Goal: Task Accomplishment & Management: Complete application form

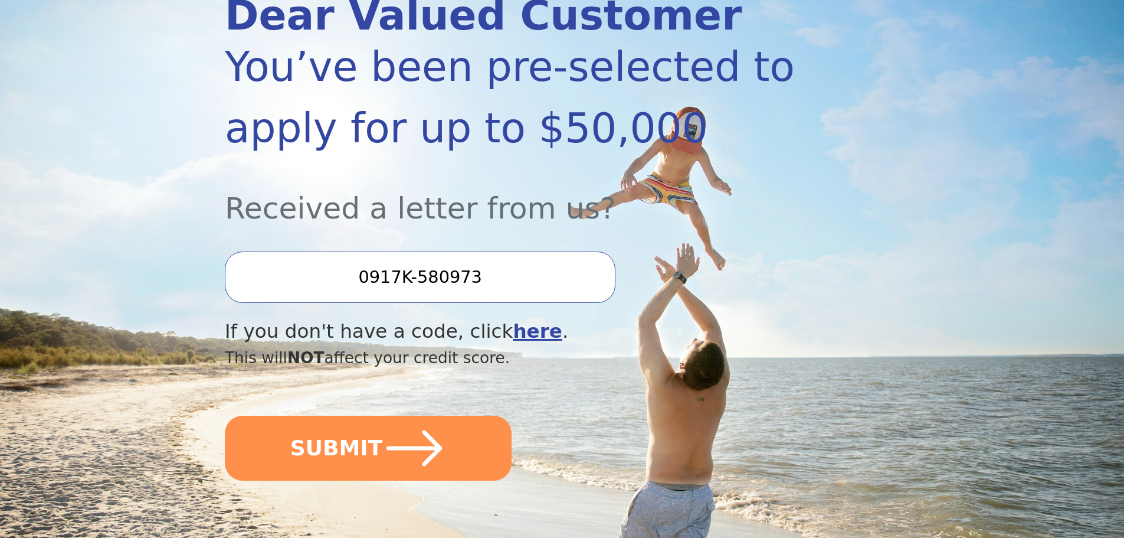
scroll to position [177, 0]
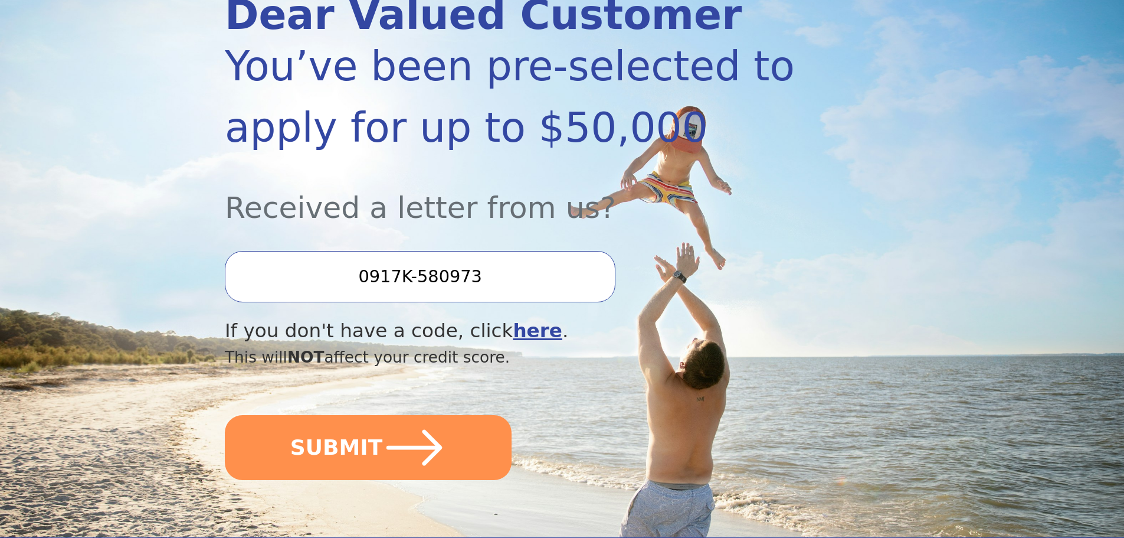
click at [493, 269] on input "0917K-580973" at bounding box center [420, 276] width 391 height 51
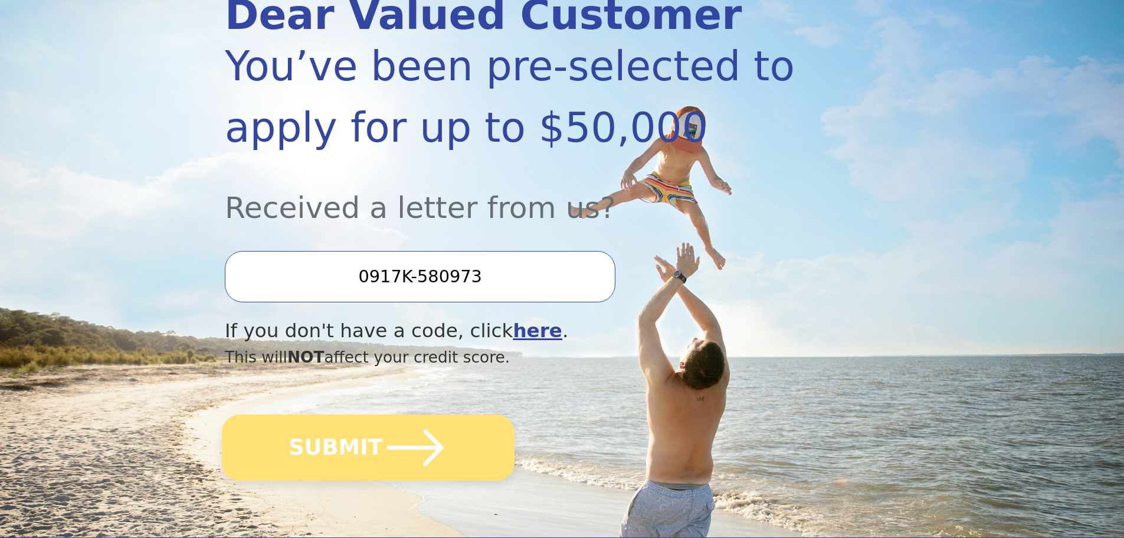
click at [375, 447] on button "SUBMIT" at bounding box center [368, 447] width 293 height 66
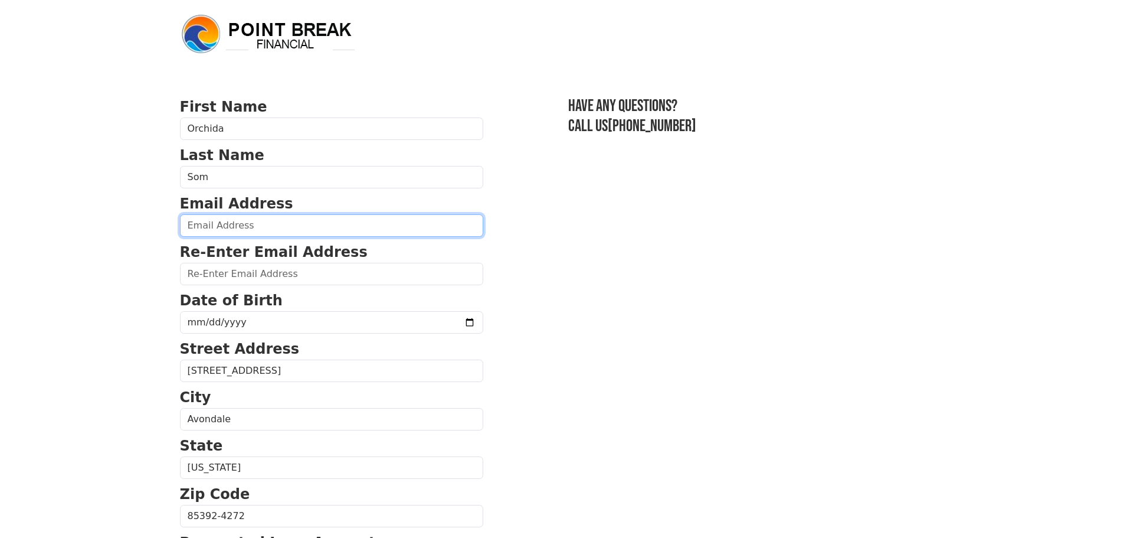
click at [288, 228] on input "email" at bounding box center [331, 225] width 303 height 22
type input "[EMAIL_ADDRESS][DOMAIN_NAME]"
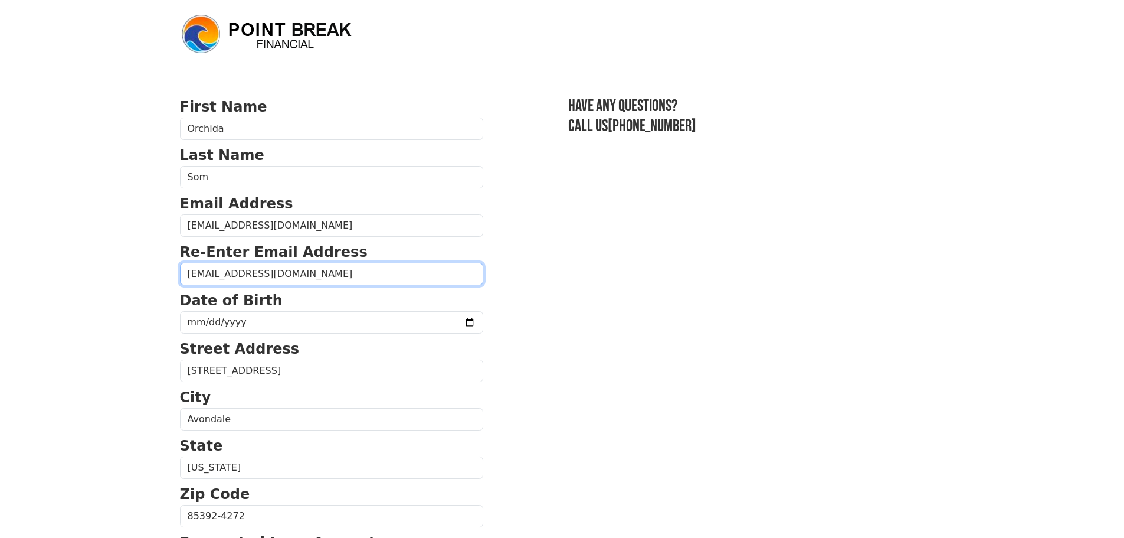
type input "sreyda123@gmail.com"
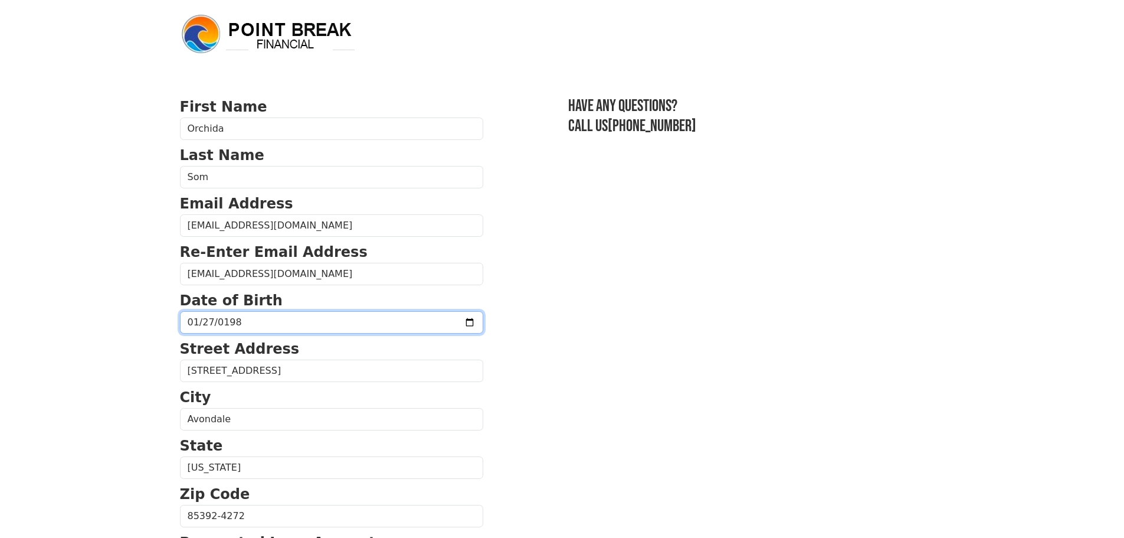
type input "1982-01-27"
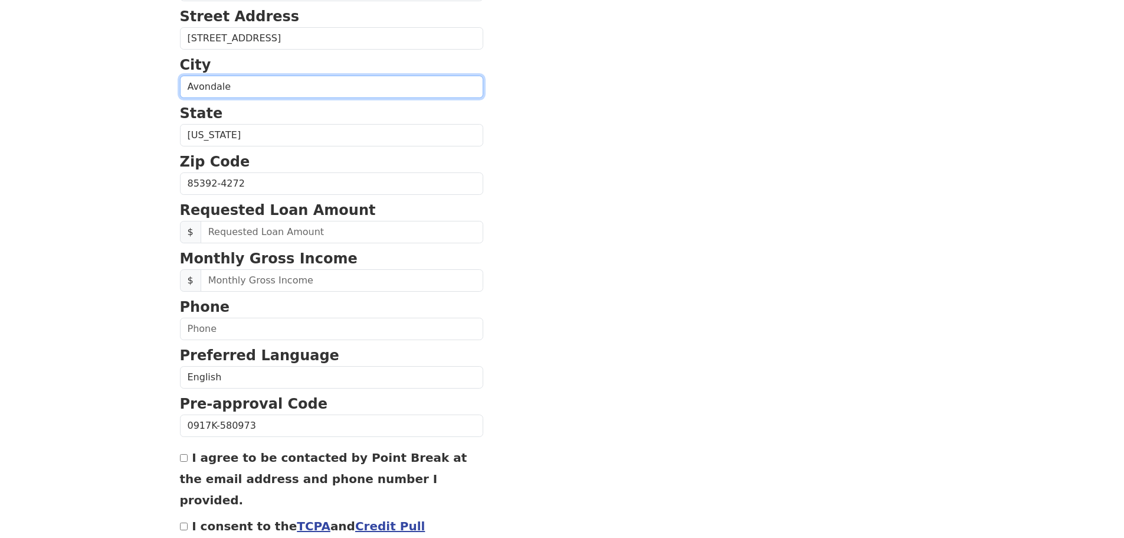
scroll to position [354, 0]
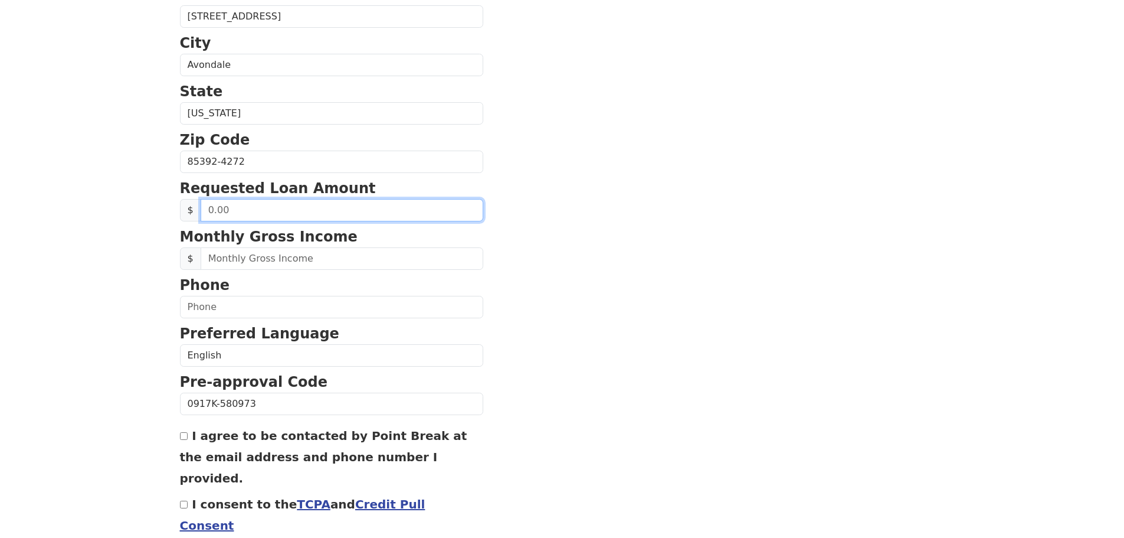
click at [306, 220] on input "text" at bounding box center [342, 210] width 283 height 22
type input "50,000.00"
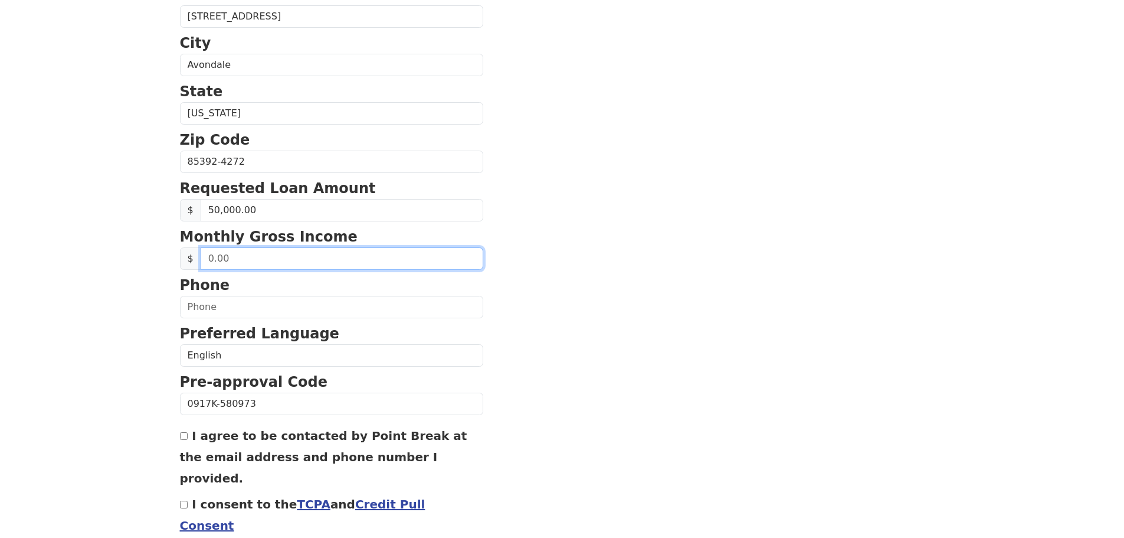
click at [307, 259] on input "text" at bounding box center [342, 258] width 283 height 22
drag, startPoint x: 273, startPoint y: 264, endPoint x: 171, endPoint y: 266, distance: 101.5
type input "7,250.00"
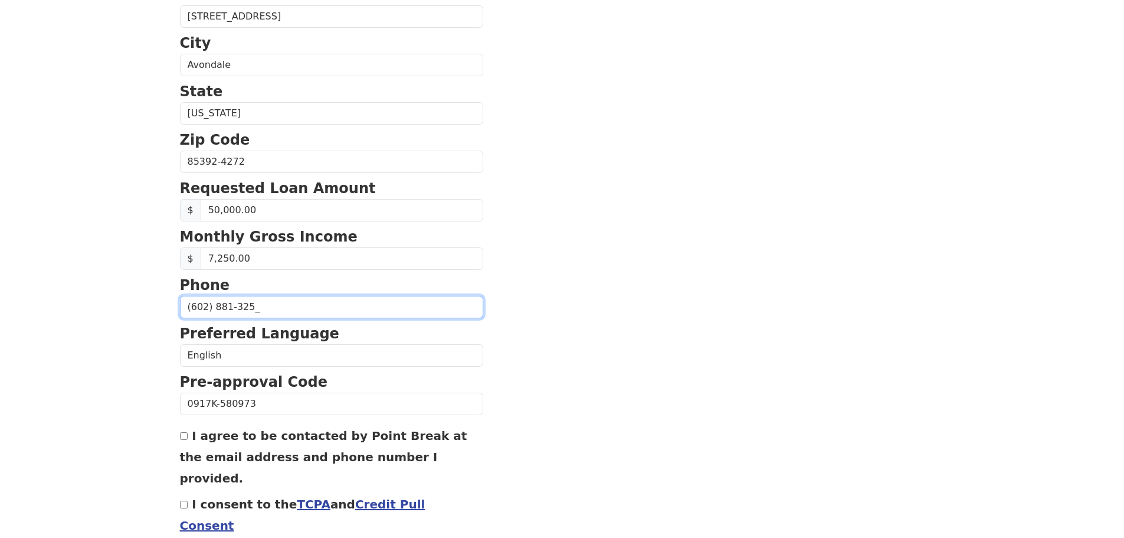
type input "(602) 881-3251"
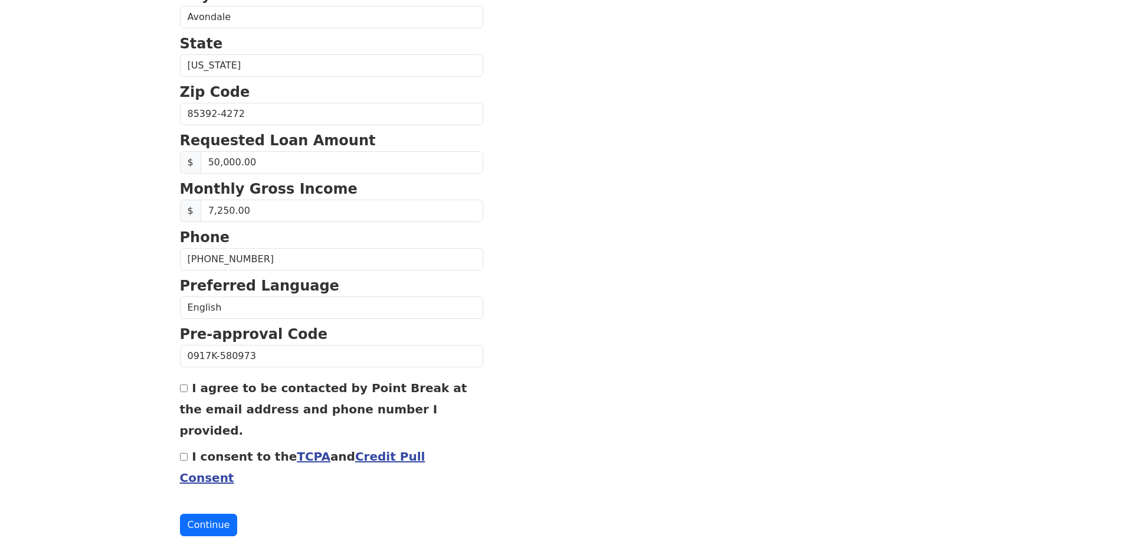
click at [182, 453] on input "I consent to the TCPA and Credit Pull Consent" at bounding box center [184, 457] width 8 height 8
checkbox input "true"
click at [189, 384] on div "I agree to be contacted by Point Break at the email address and phone number I …" at bounding box center [331, 409] width 303 height 64
click at [187, 388] on input "I agree to be contacted by Point Break at the email address and phone number I …" at bounding box center [184, 388] width 8 height 8
checkbox input "true"
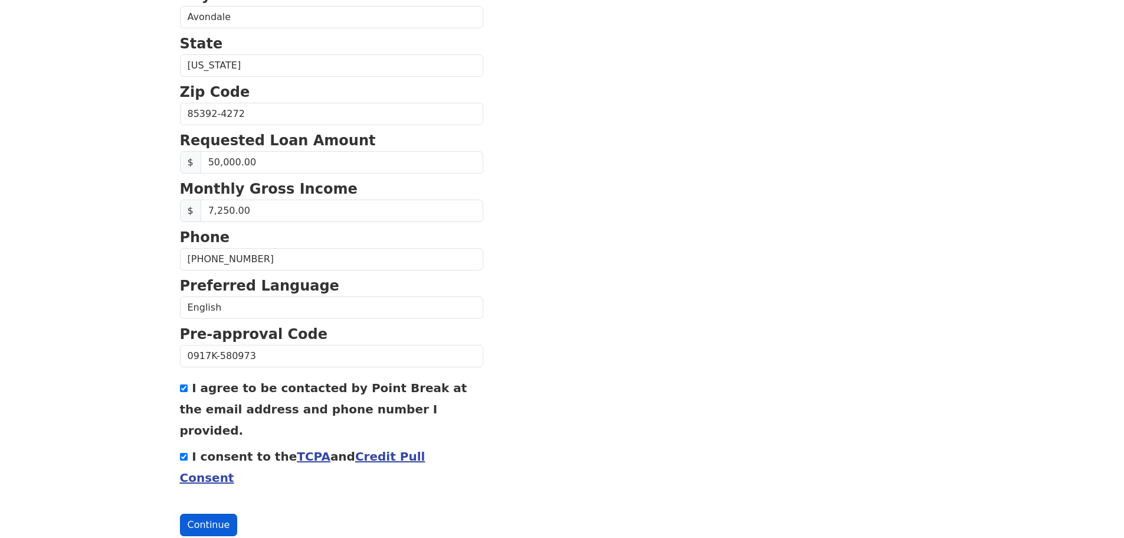
click at [208, 514] on button "Continue" at bounding box center [209, 525] width 58 height 22
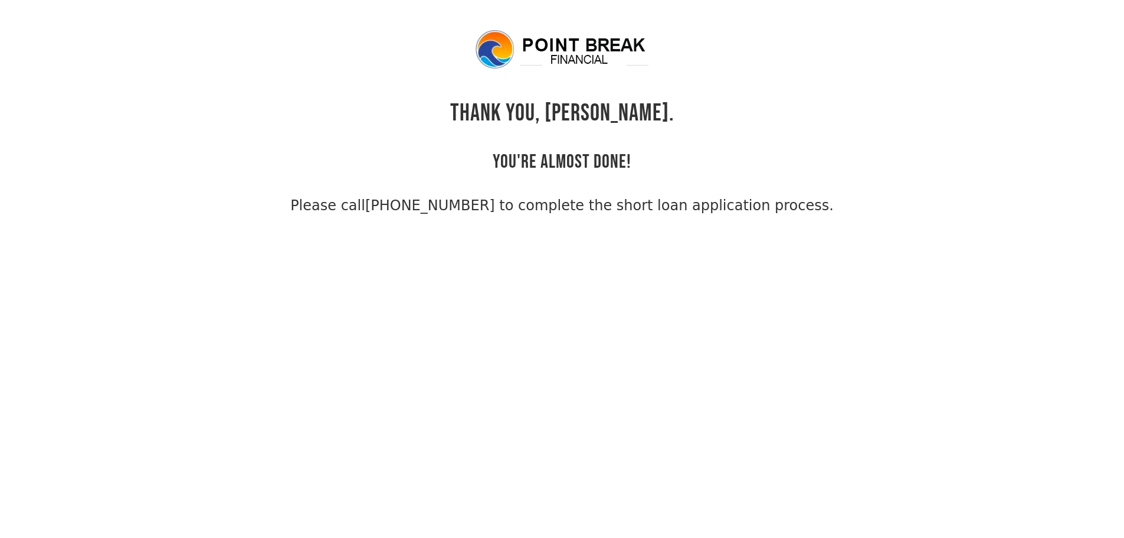
scroll to position [28, 0]
